Goal: Find specific page/section: Find specific page/section

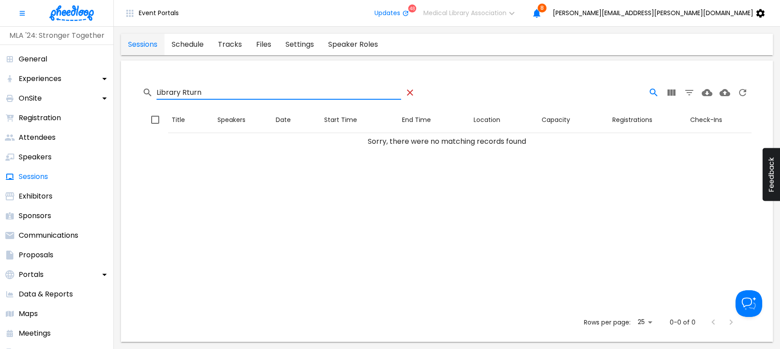
click at [405, 93] on icon "Table Toolbar" at bounding box center [410, 92] width 11 height 11
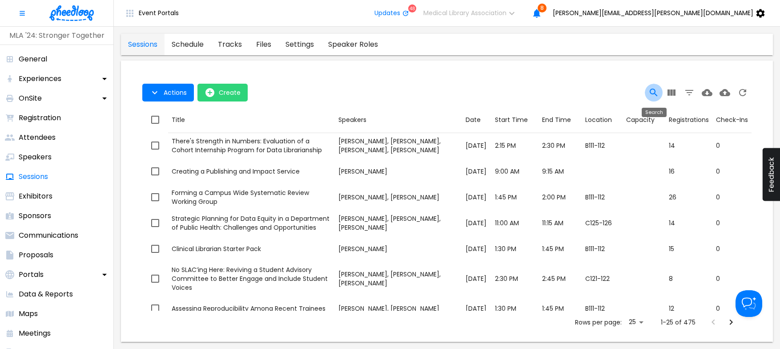
click at [648, 90] on icon "Search" at bounding box center [653, 92] width 11 height 11
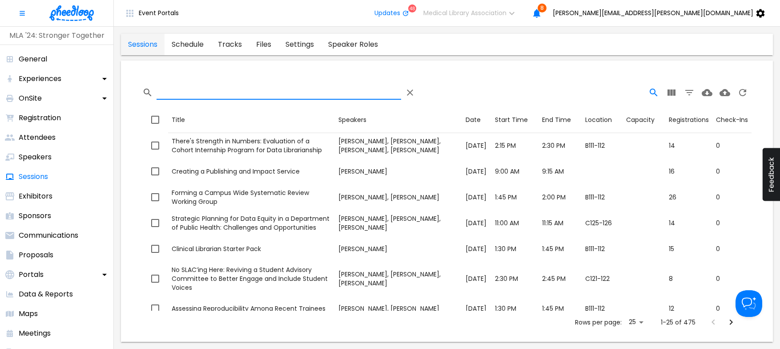
click at [291, 97] on input "Search" at bounding box center [279, 92] width 245 height 14
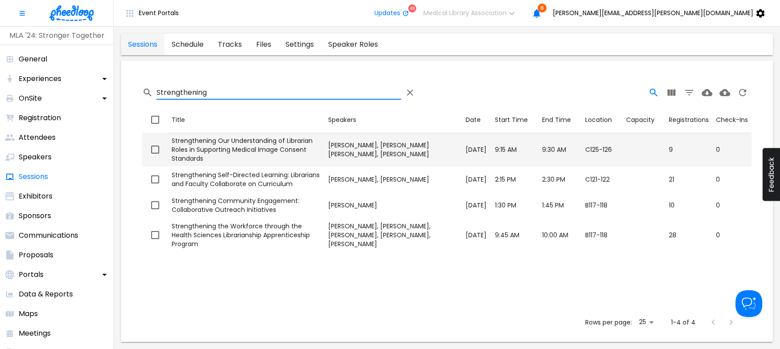
type input "Strengthening"
click at [237, 145] on div "Strengthening Our Understanding of Librarian Roles in Supporting Medical Image …" at bounding box center [246, 149] width 149 height 27
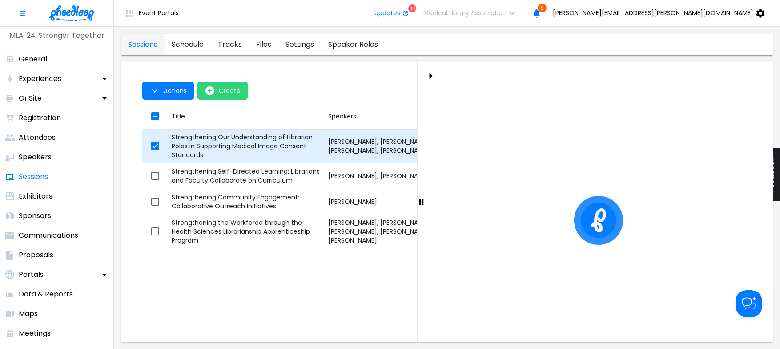
checkbox input "true"
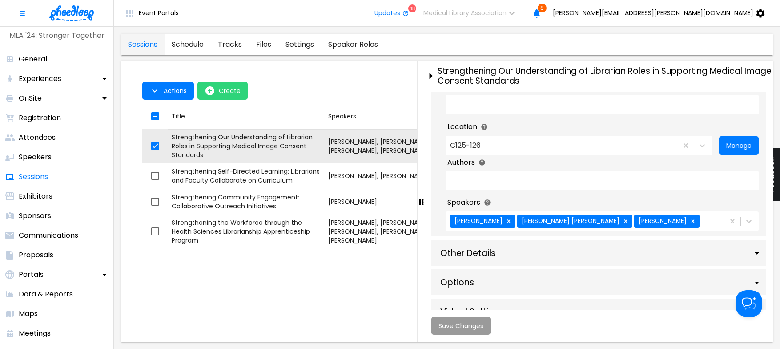
scroll to position [491, 0]
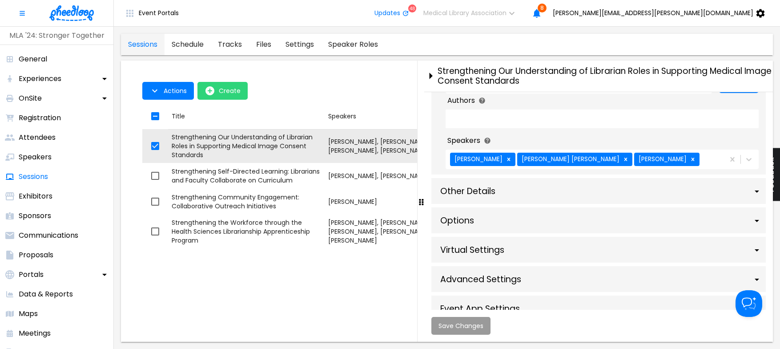
click at [462, 233] on div "Options" at bounding box center [598, 220] width 334 height 26
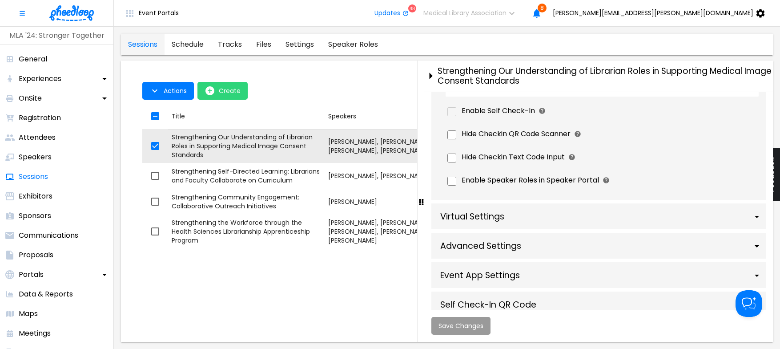
scroll to position [881, 0]
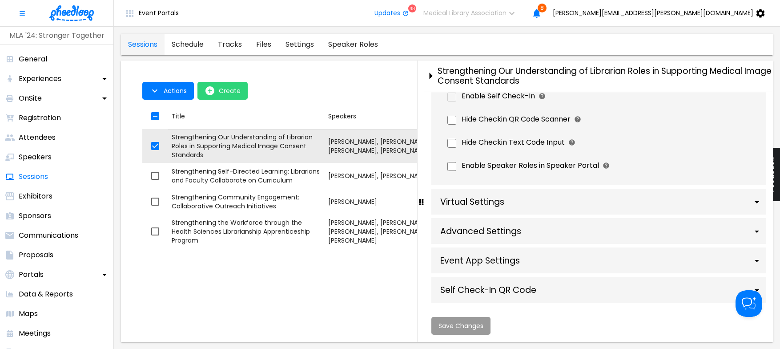
click at [496, 202] on div "Virtual Settings" at bounding box center [598, 202] width 334 height 26
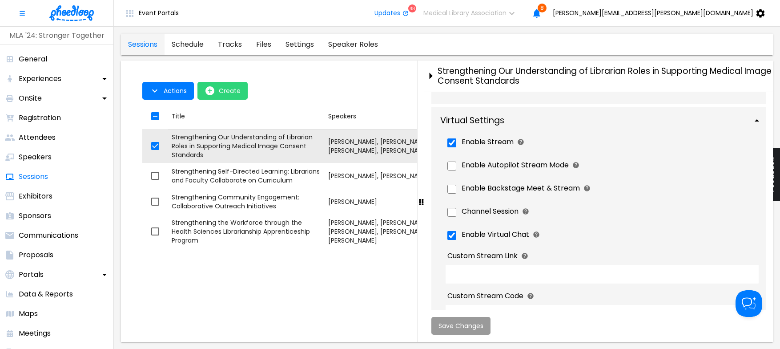
scroll to position [942, 0]
click at [32, 164] on li "Speakers" at bounding box center [56, 157] width 113 height 20
